Goal: Check status: Check status

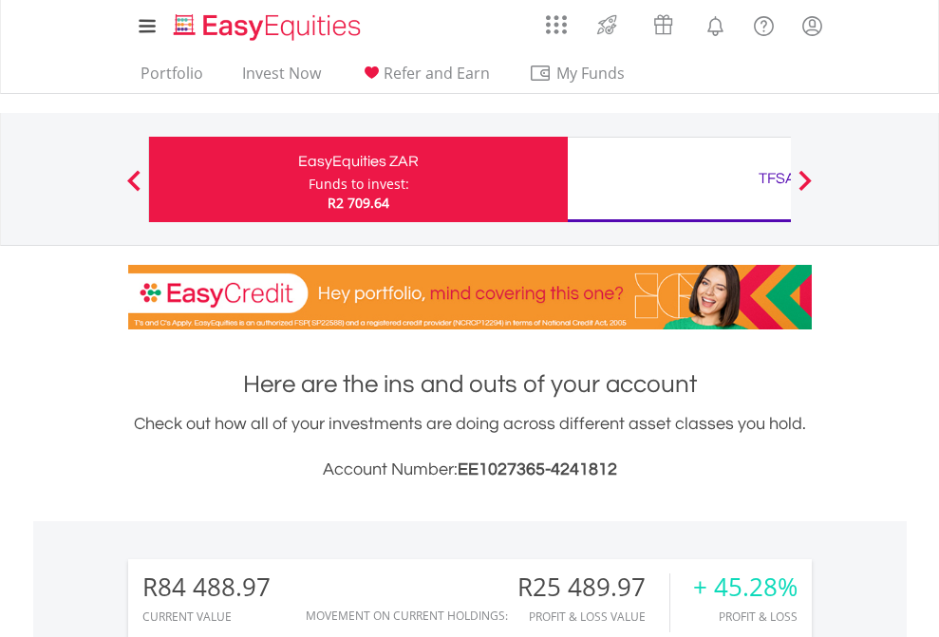
scroll to position [182, 298]
click at [309, 179] on div "Funds to invest:" at bounding box center [359, 184] width 101 height 19
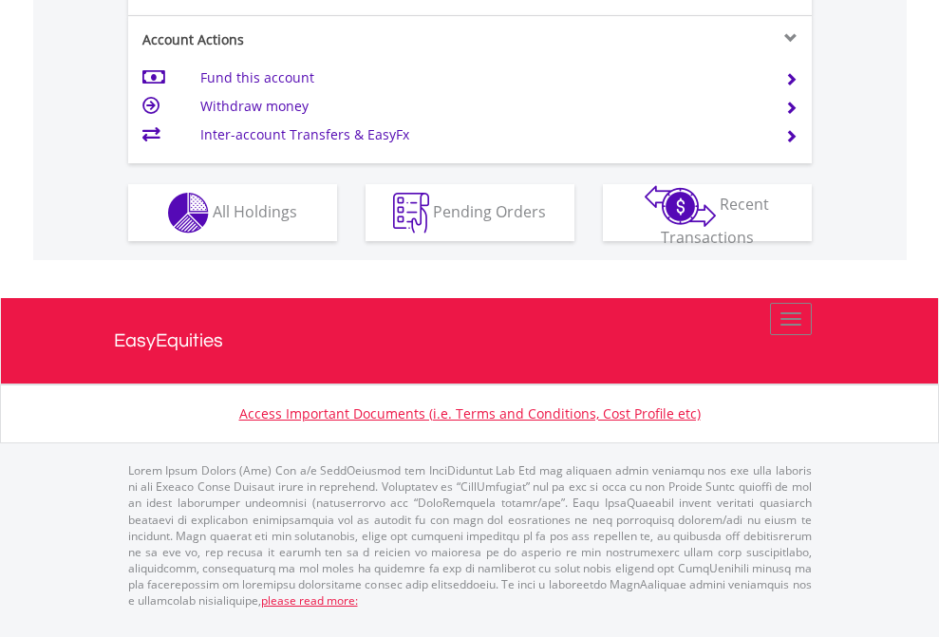
scroll to position [1858, 0]
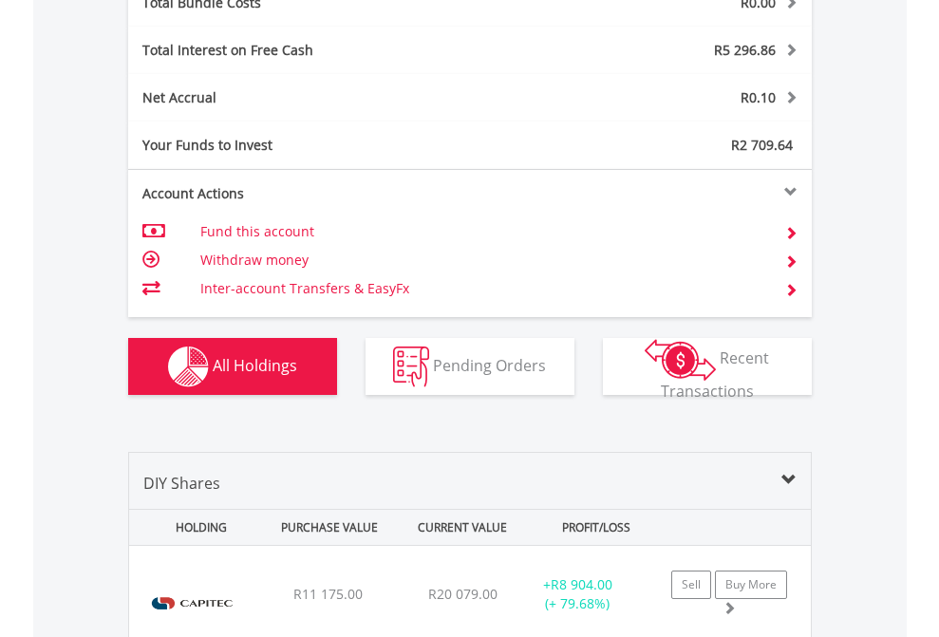
scroll to position [2225, 0]
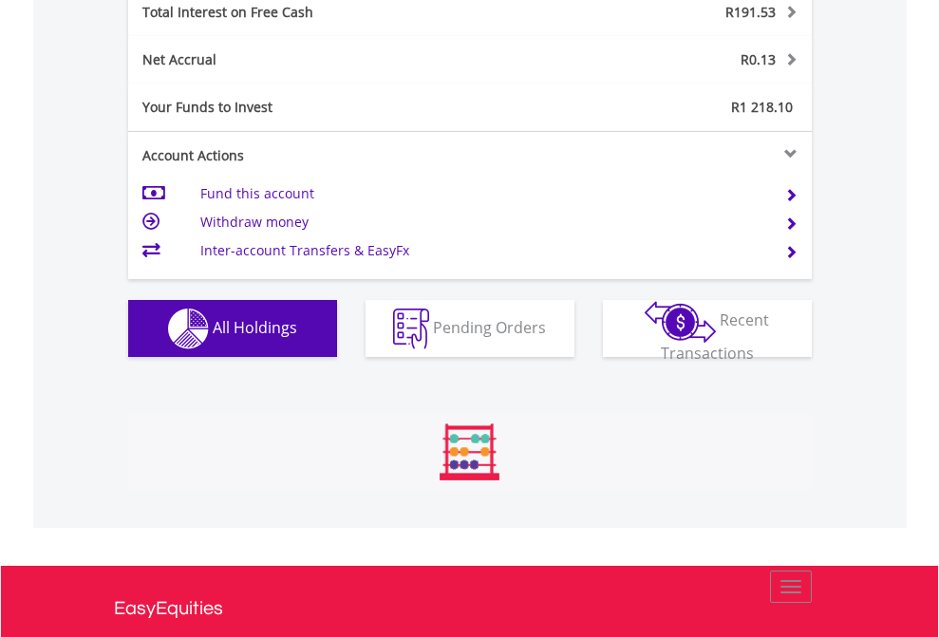
scroll to position [182, 298]
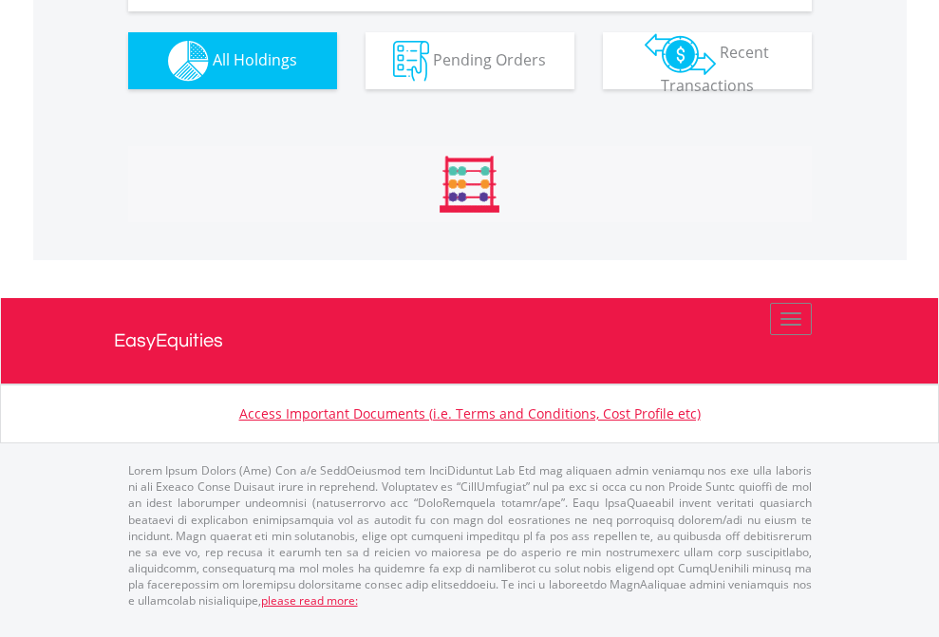
scroll to position [2149, 0]
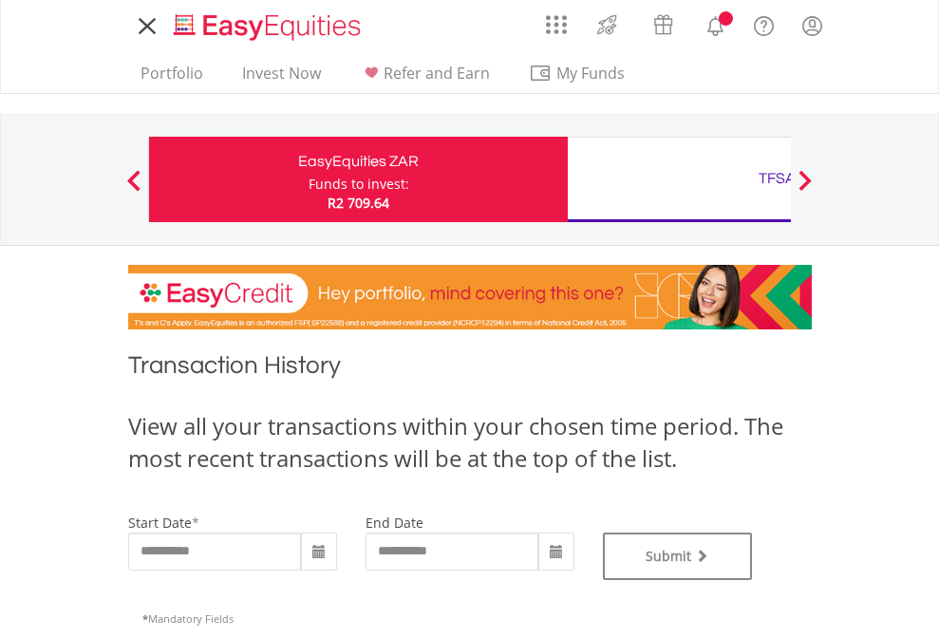
type input "**********"
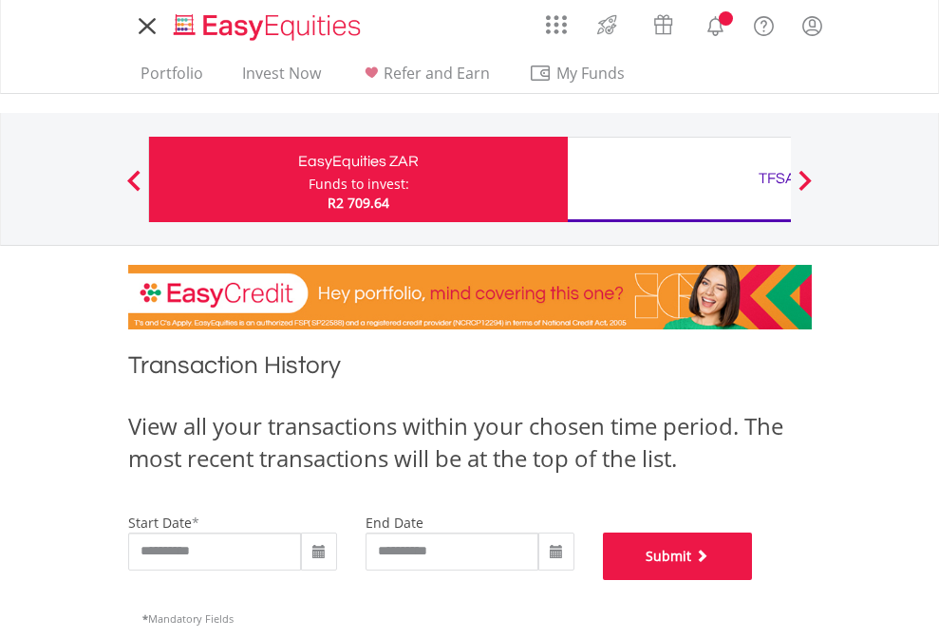
click at [753, 580] on button "Submit" at bounding box center [678, 556] width 150 height 47
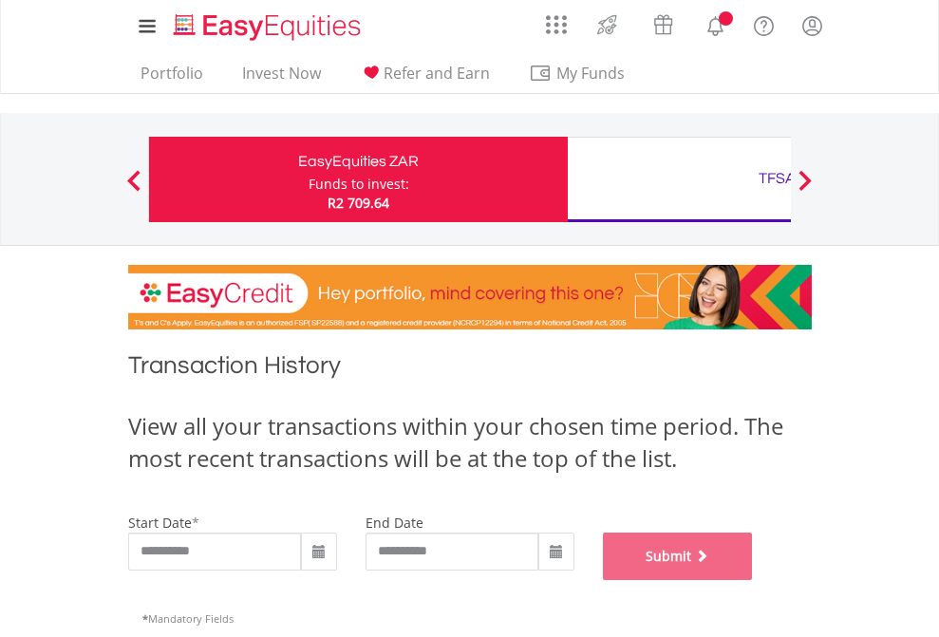
scroll to position [770, 0]
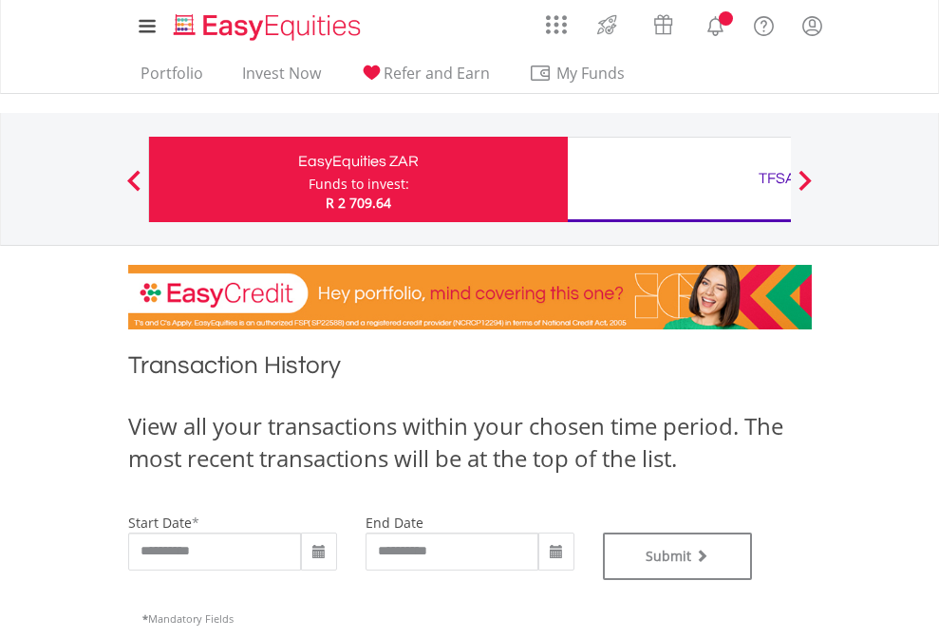
click at [679, 179] on div "TFSA" at bounding box center [777, 178] width 396 height 27
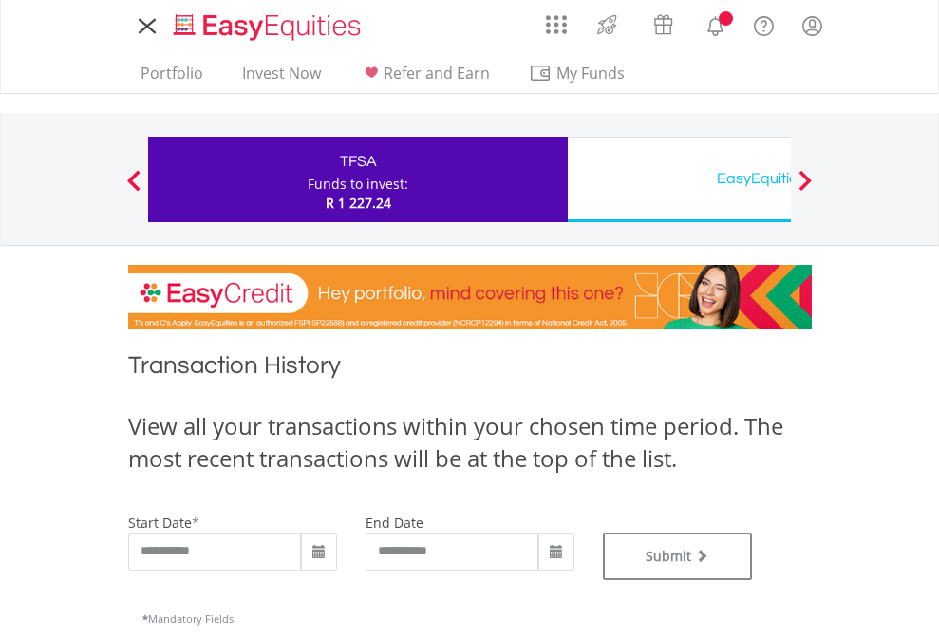
type input "**********"
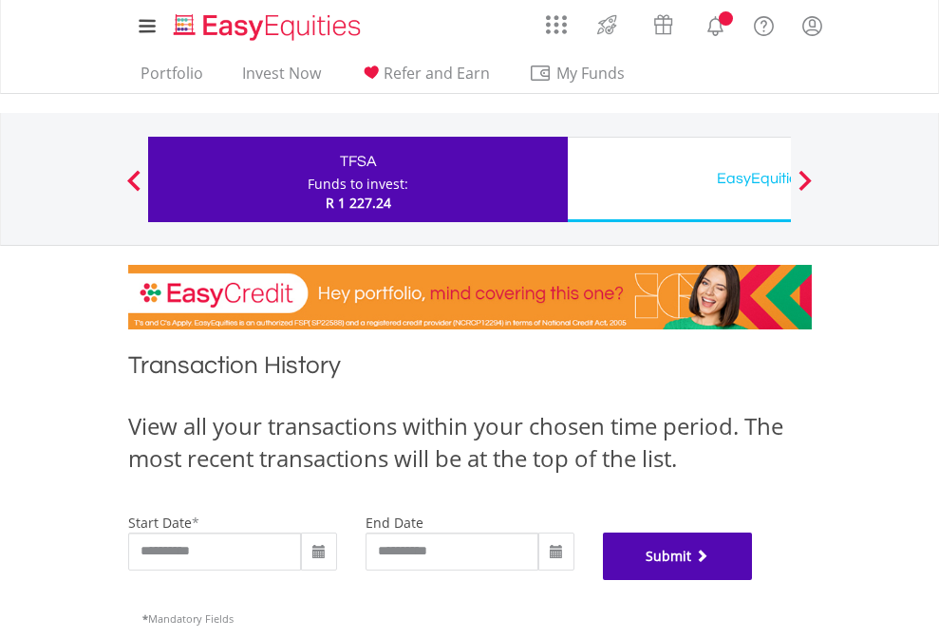
click at [753, 580] on button "Submit" at bounding box center [678, 556] width 150 height 47
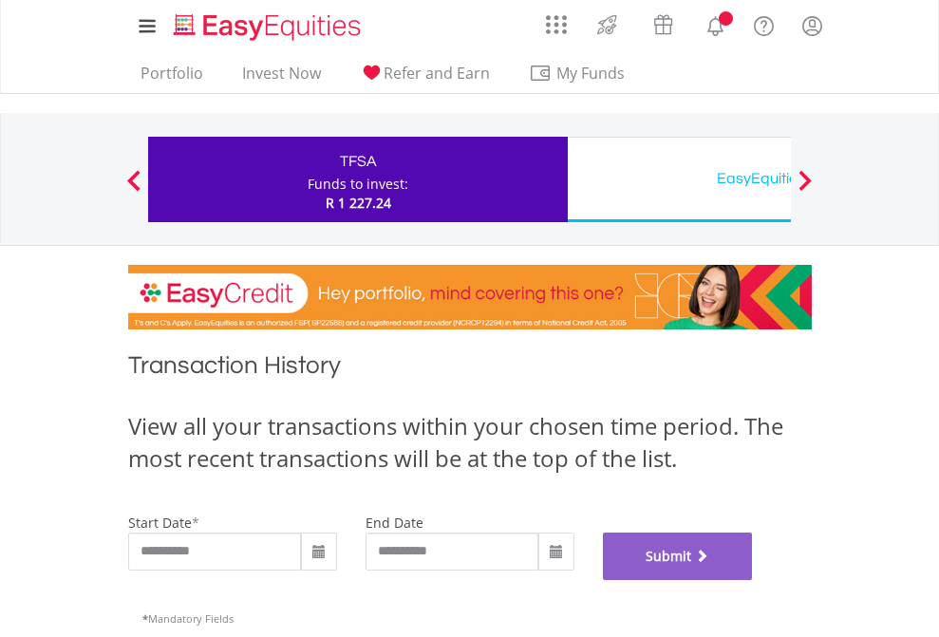
scroll to position [770, 0]
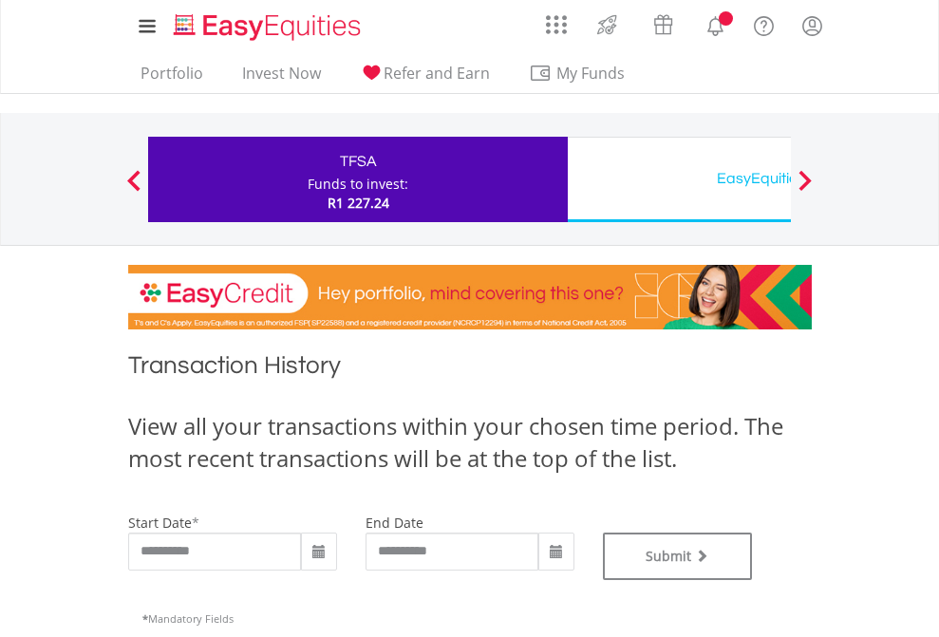
click at [679, 179] on div "EasyEquities USD" at bounding box center [777, 178] width 396 height 27
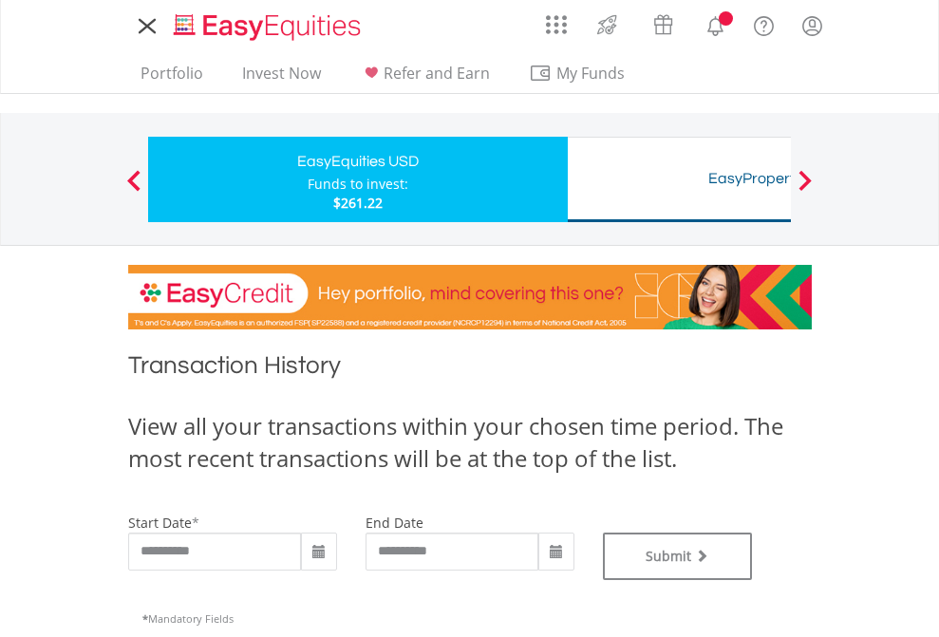
type input "**********"
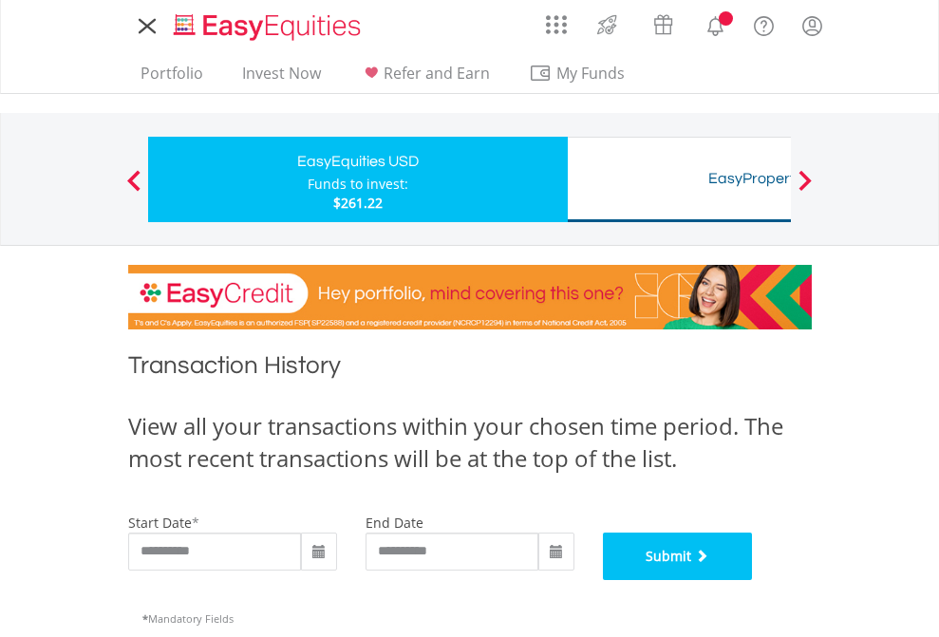
click at [753, 580] on button "Submit" at bounding box center [678, 556] width 150 height 47
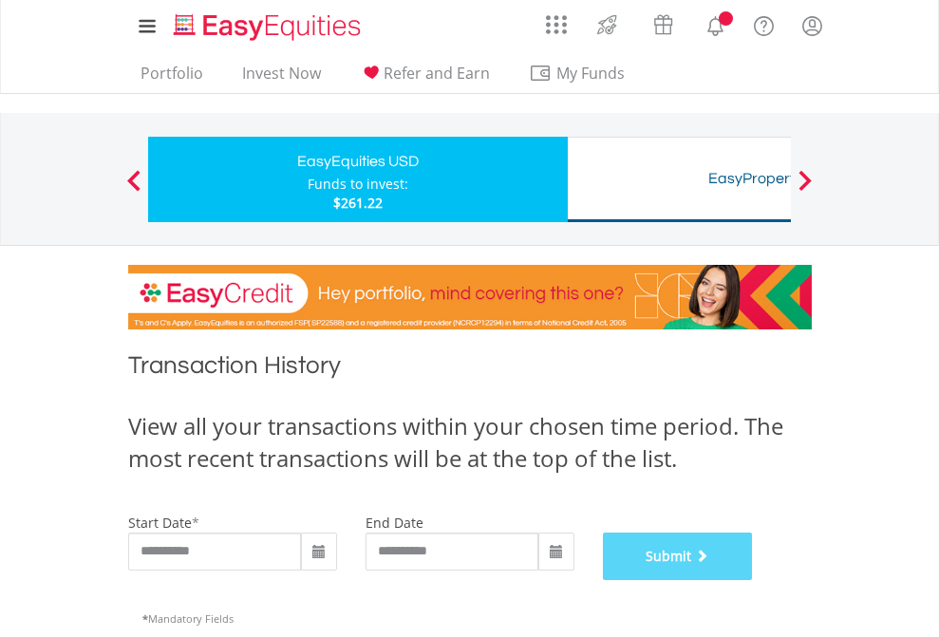
scroll to position [770, 0]
